Goal: Communication & Community: Share content

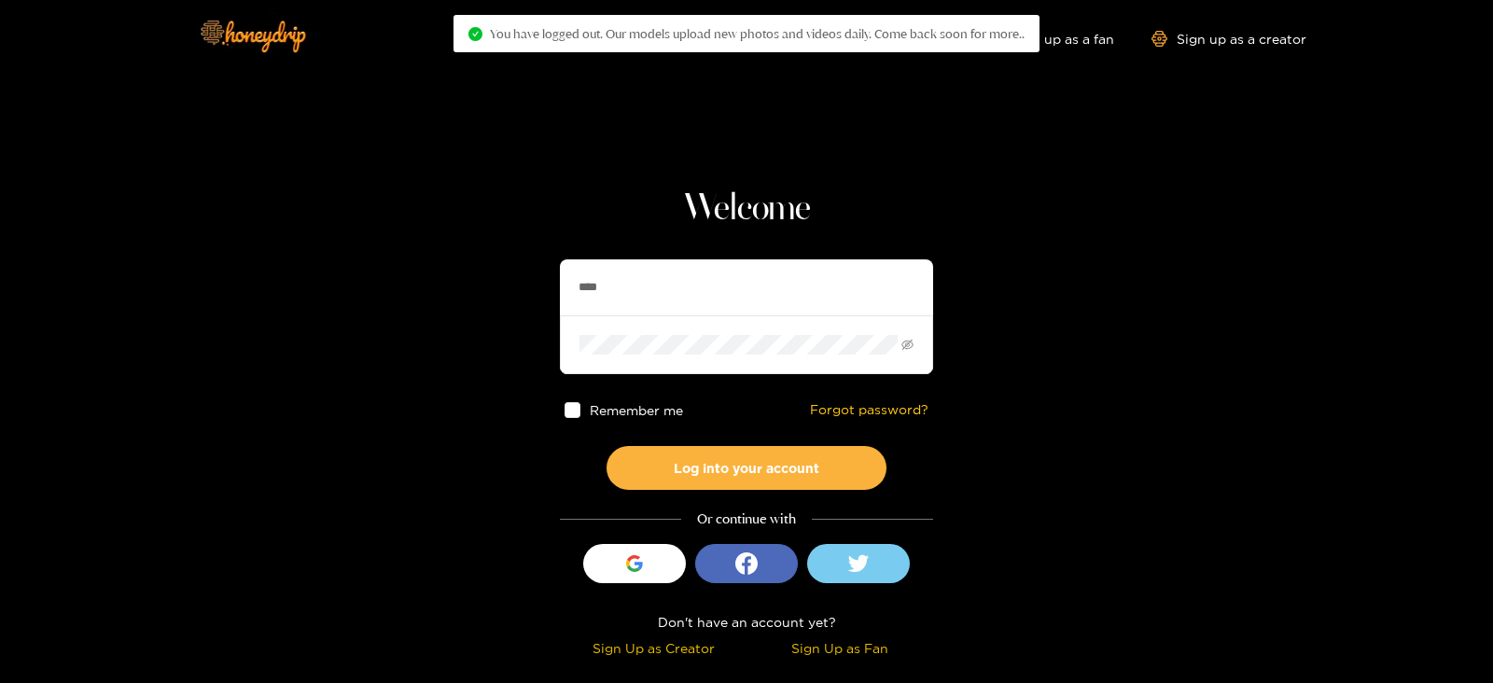
drag, startPoint x: 649, startPoint y: 262, endPoint x: 493, endPoint y: 277, distance: 156.6
click at [493, 277] on section "Welcome **** Remember me Forgot password? Log into your account Or continue wit…" at bounding box center [746, 332] width 1493 height 664
type input "******"
click at [607, 446] on button "Log into your account" at bounding box center [747, 468] width 280 height 44
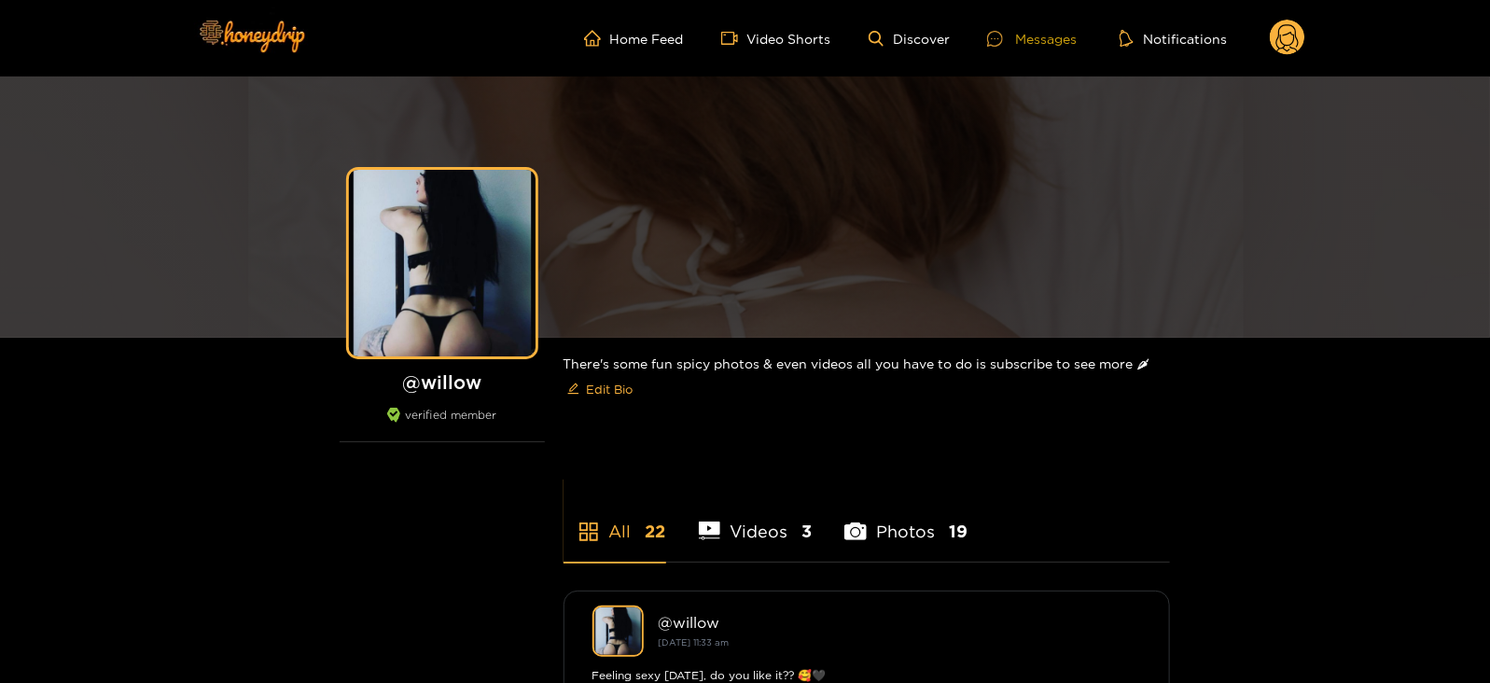
click at [1020, 44] on div "Messages" at bounding box center [1032, 38] width 90 height 21
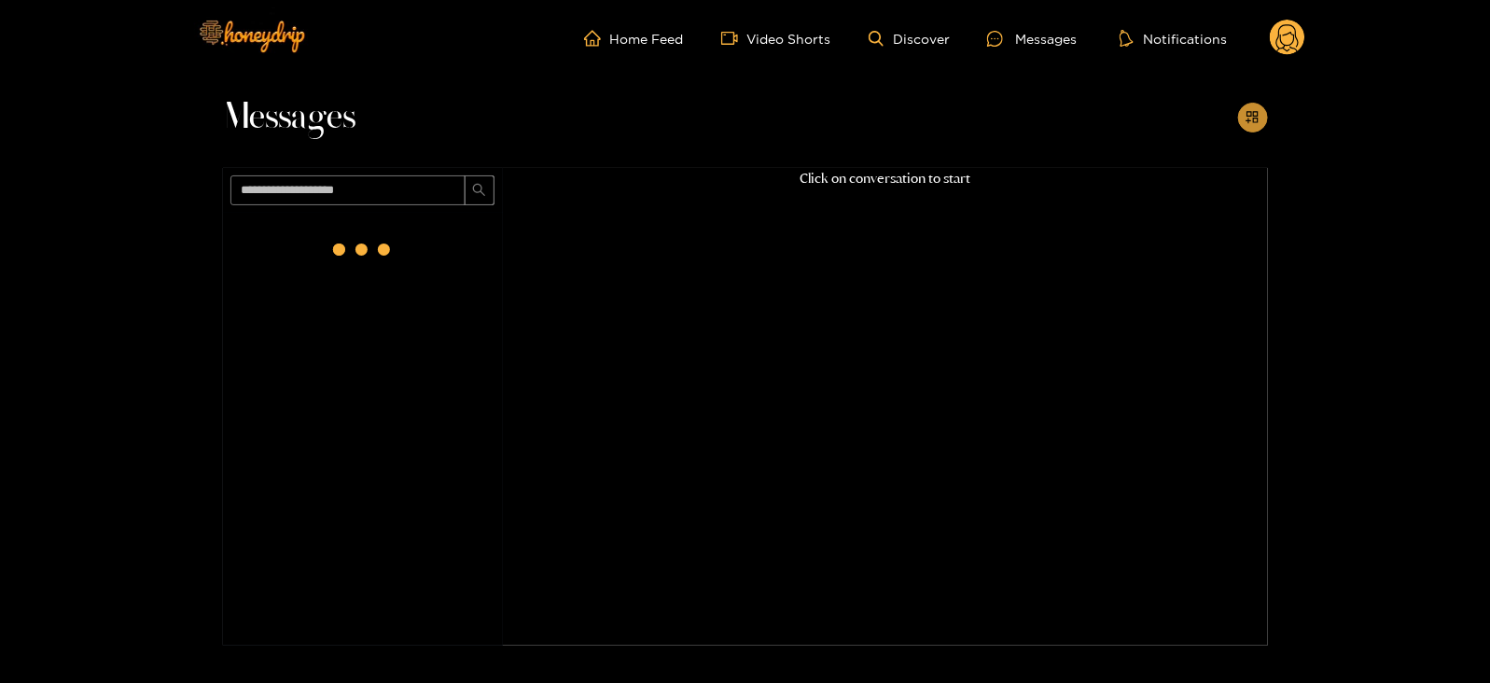
click at [1258, 110] on icon "appstore-add" at bounding box center [1253, 117] width 14 height 14
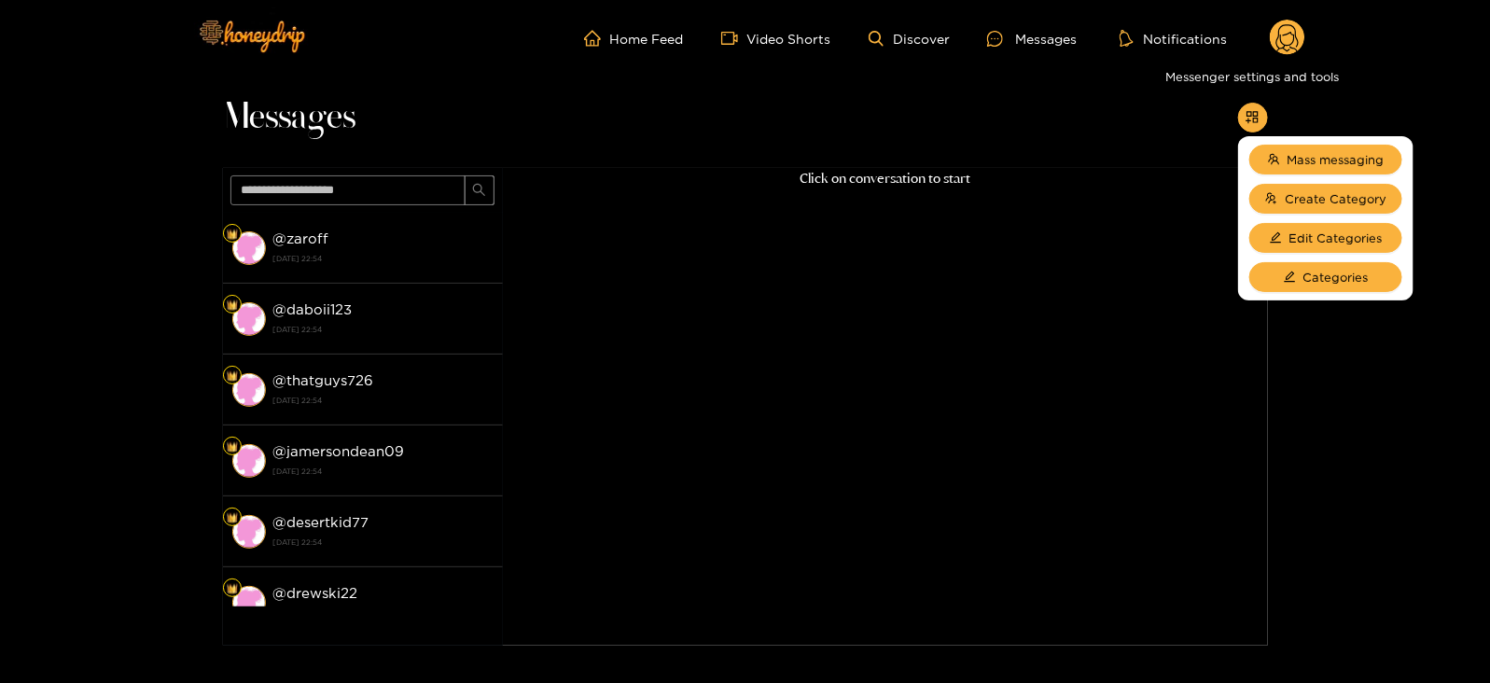
click at [1297, 165] on div "Messages @ zaroff [DATE] 22:54 @ daboii123 [DATE] 22:54 @ thatguys726 [DATE] 22…" at bounding box center [745, 361] width 1490 height 569
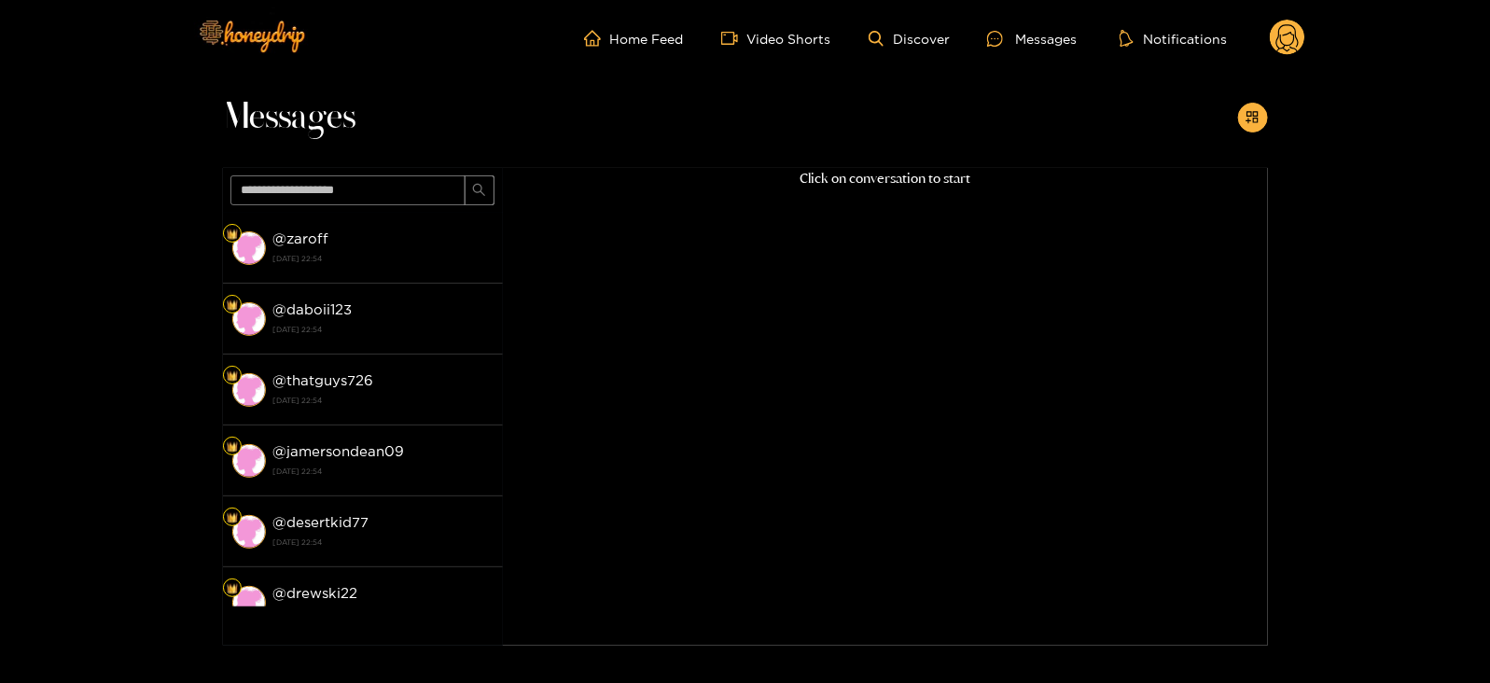
click at [1252, 134] on div "Messages" at bounding box center [745, 122] width 1045 height 91
click at [1249, 126] on button "button" at bounding box center [1253, 118] width 30 height 30
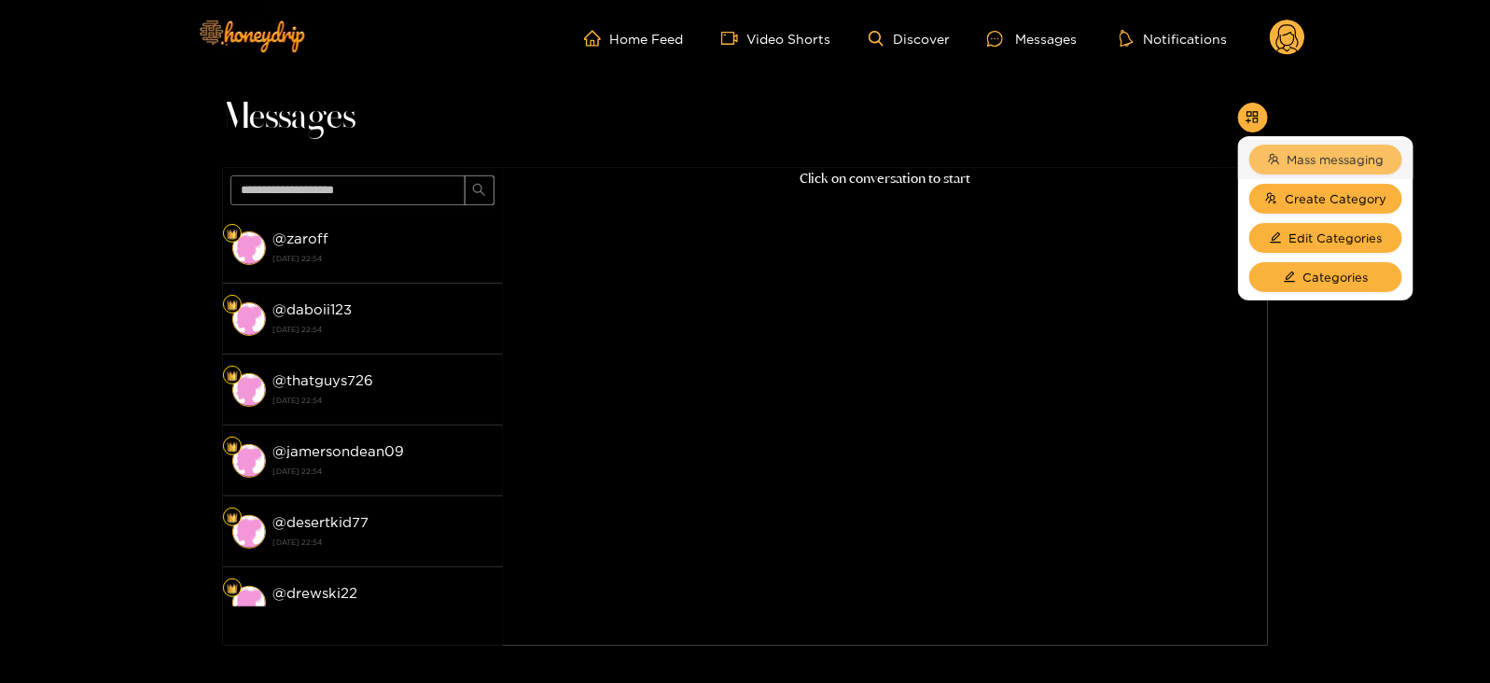
click at [1282, 157] on button "Mass messaging" at bounding box center [1326, 160] width 153 height 30
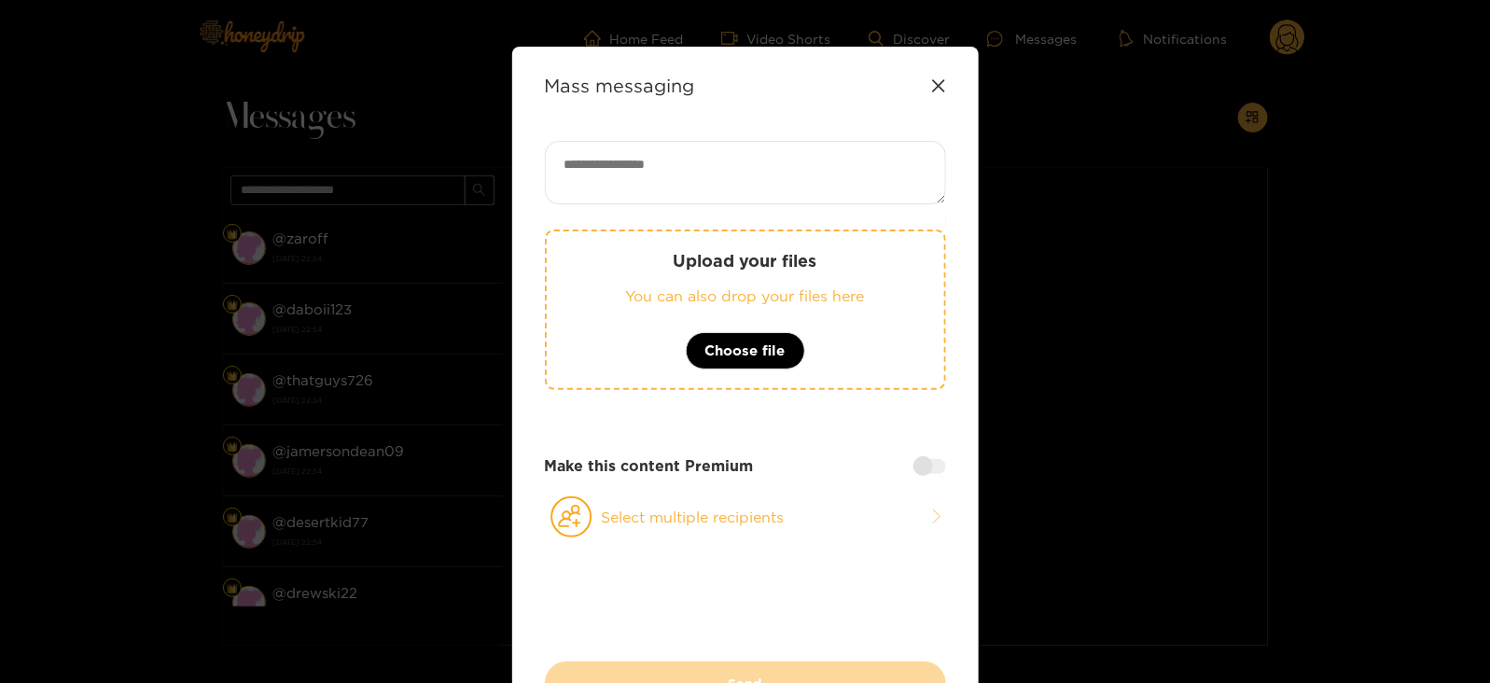
click at [753, 161] on textarea at bounding box center [745, 172] width 401 height 63
paste textarea "**********"
type textarea "**********"
click at [579, 524] on icon at bounding box center [572, 517] width 42 height 41
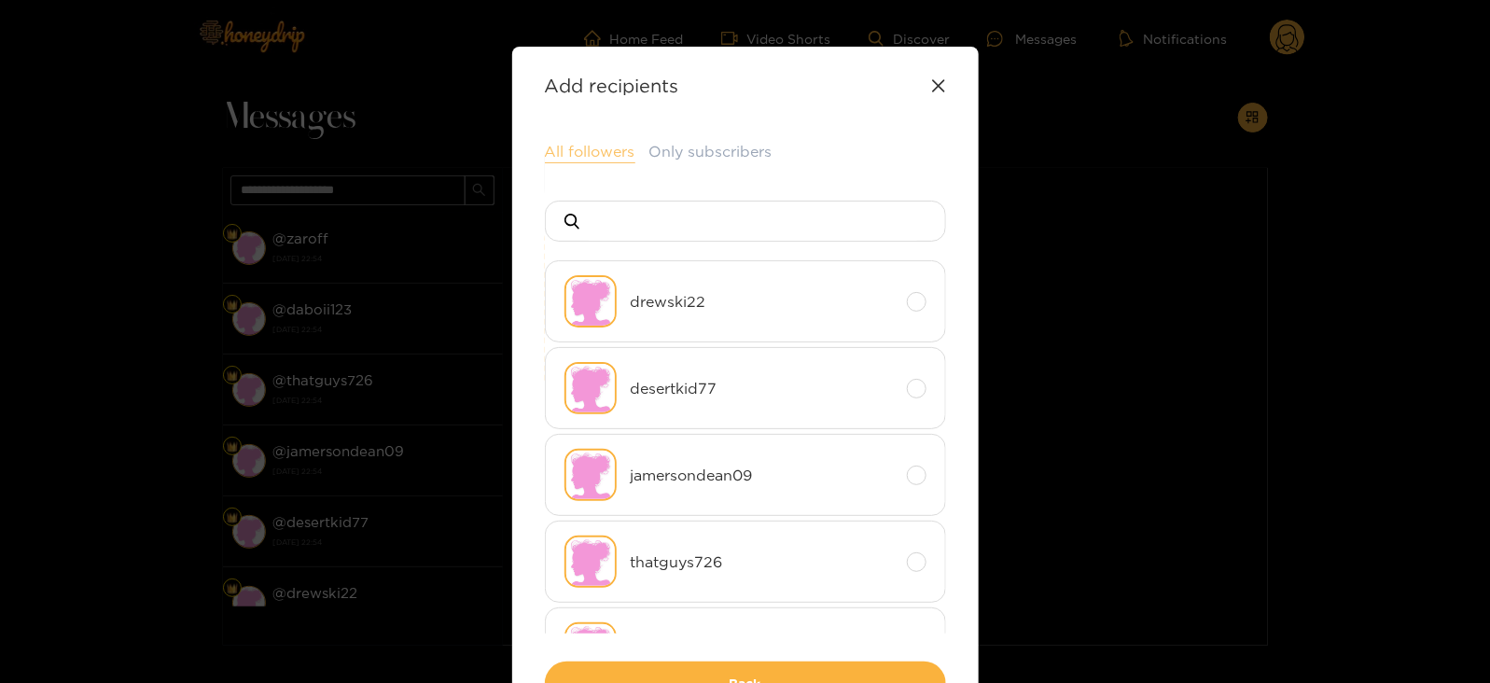
click at [621, 145] on button "All followers" at bounding box center [590, 152] width 91 height 22
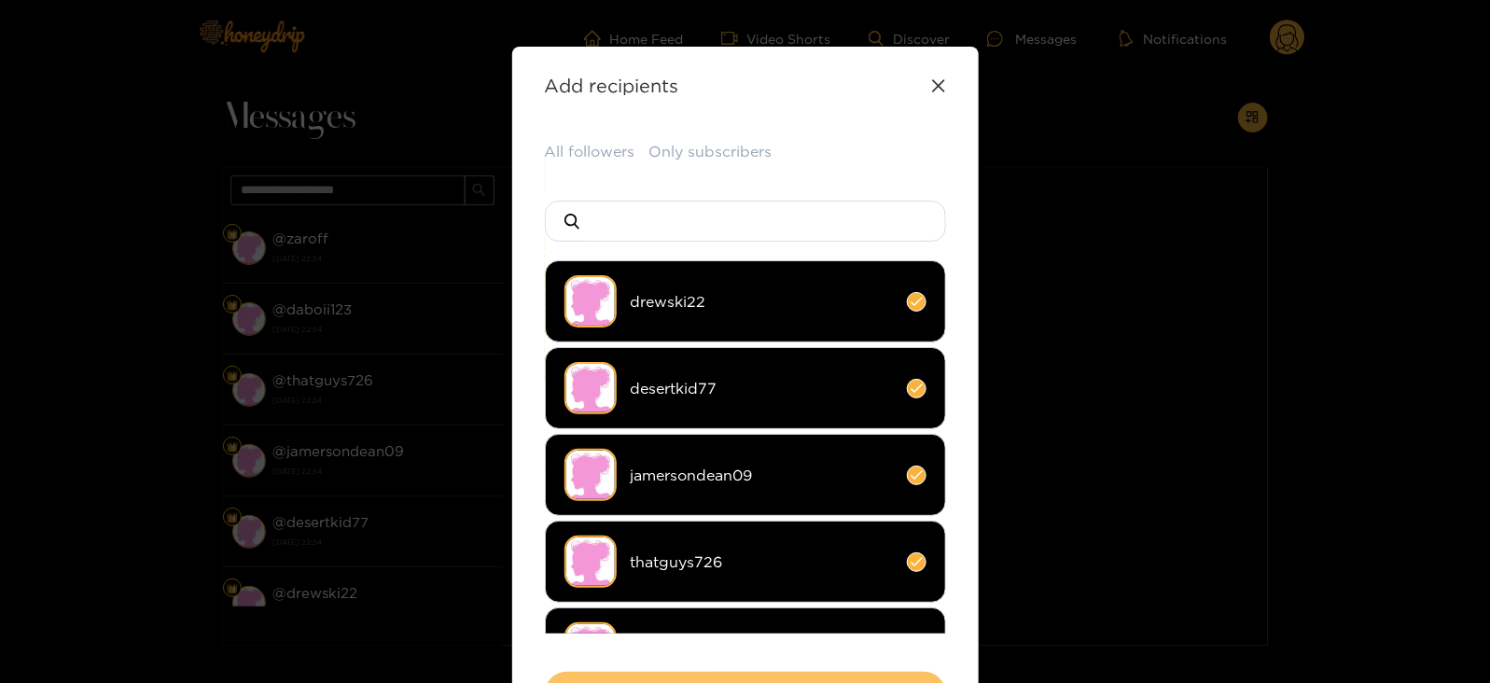
click at [644, 678] on button "Back" at bounding box center [745, 694] width 401 height 44
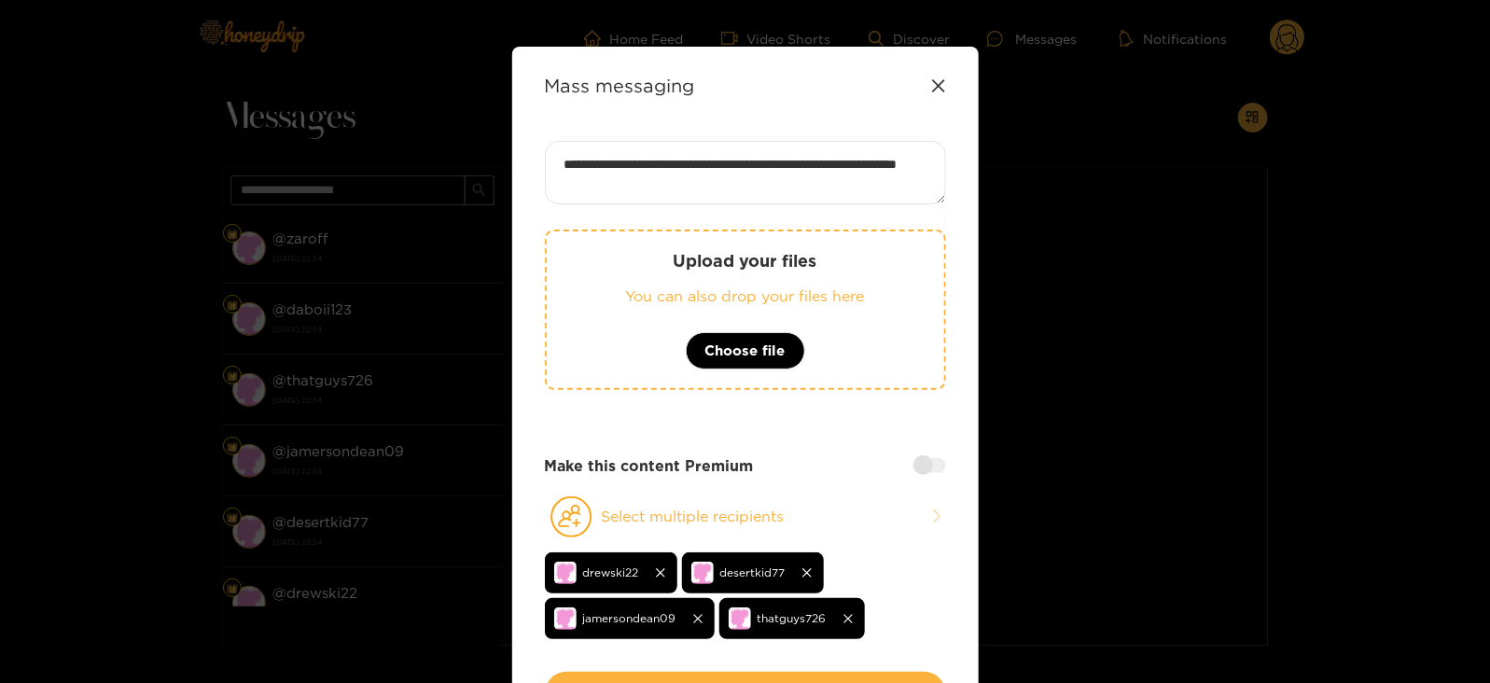
click at [644, 678] on button "Send" at bounding box center [745, 694] width 401 height 44
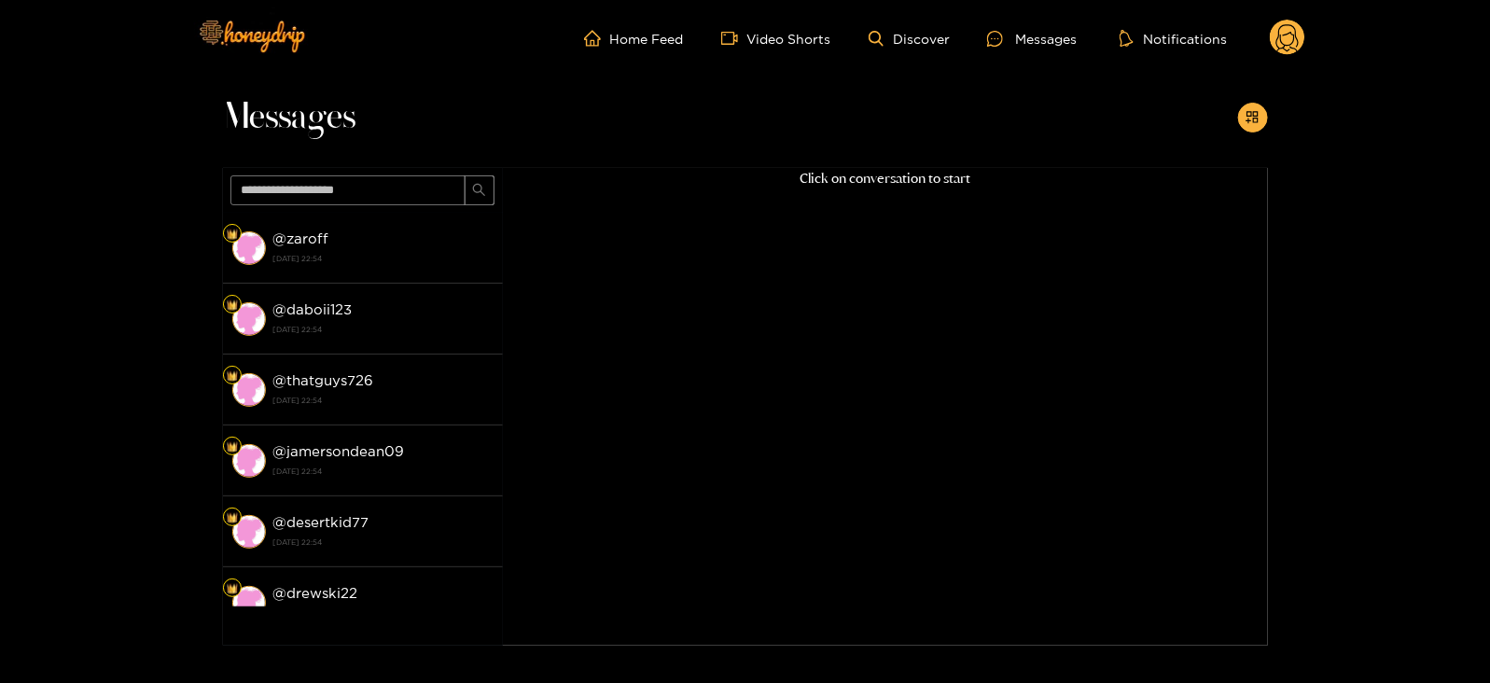
click at [1307, 46] on header "Home Feed Video Shorts Discover Messages Notifications 0 videos discover messag…" at bounding box center [745, 38] width 1490 height 77
click at [1282, 65] on div "Home Feed Video Shorts Discover Messages Notifications 0 videos discover messag…" at bounding box center [746, 38] width 1120 height 77
click at [1280, 37] on icon at bounding box center [1288, 40] width 22 height 33
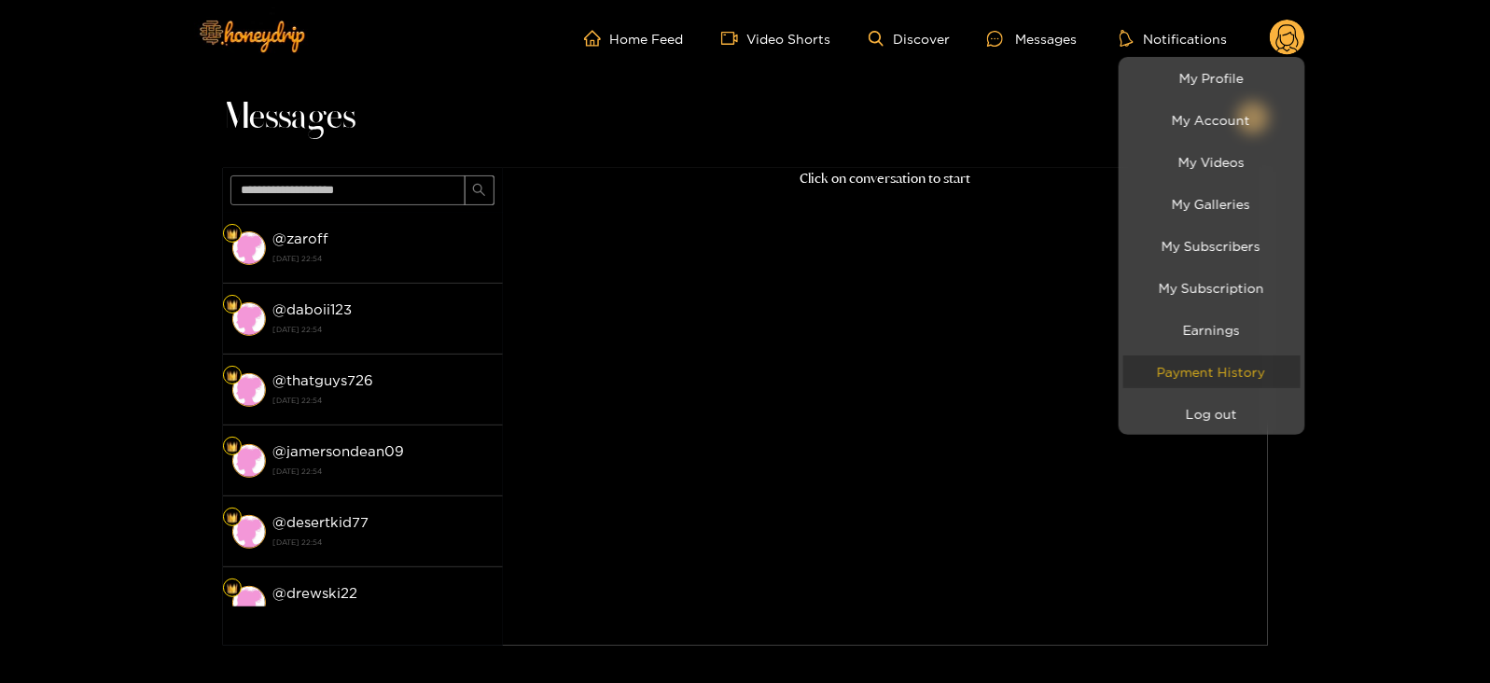
click at [1184, 386] on link "Payment History" at bounding box center [1212, 372] width 177 height 33
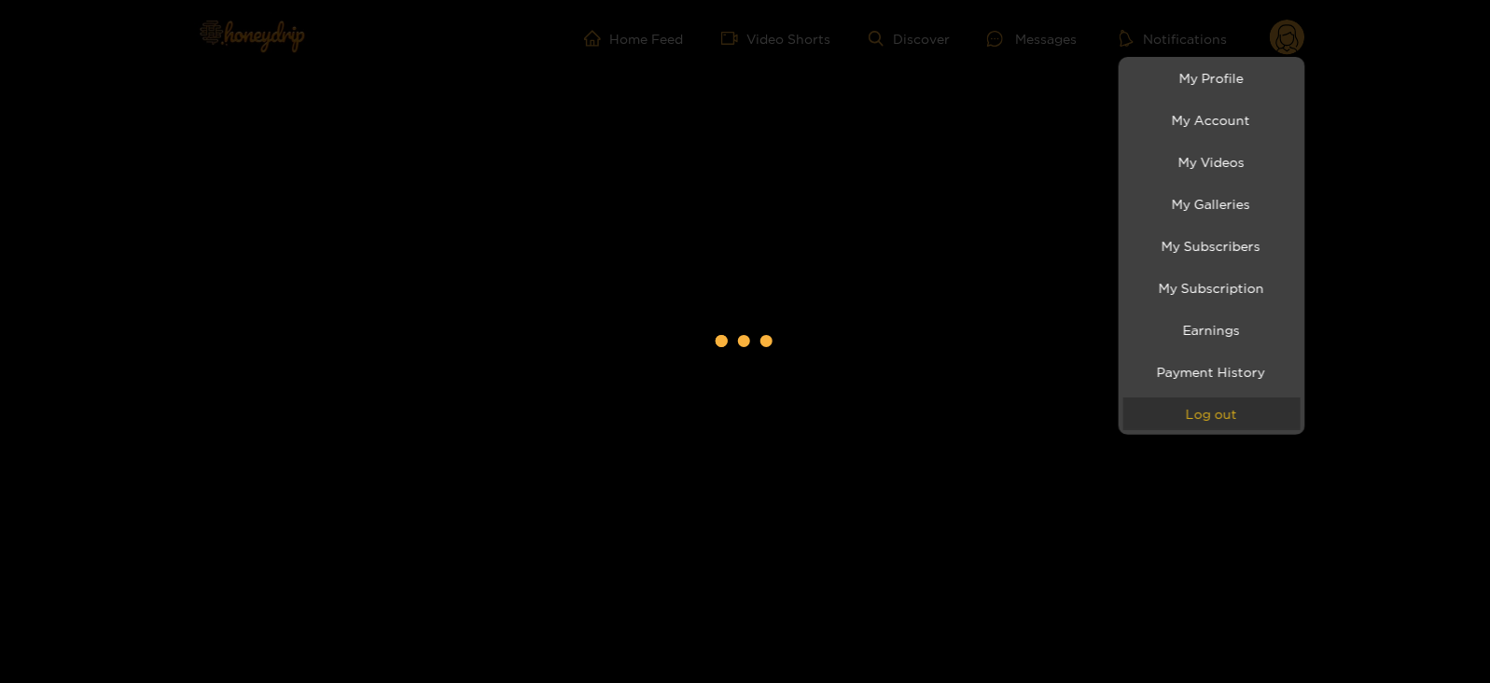
click at [1169, 406] on button "Log out" at bounding box center [1212, 414] width 177 height 33
